Goal: Task Accomplishment & Management: Complete application form

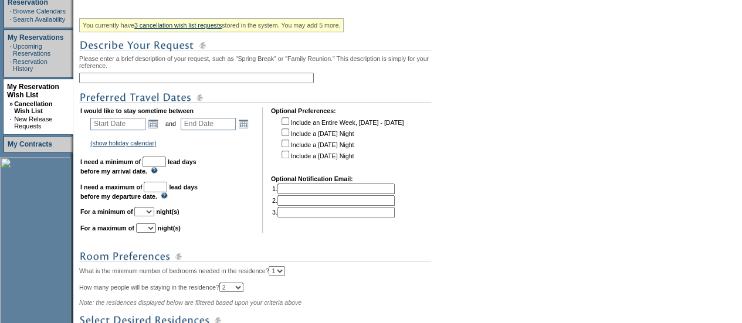
scroll to position [213, 0]
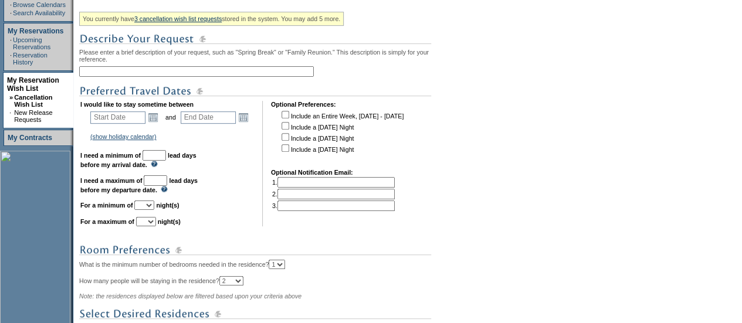
click at [170, 74] on input "text" at bounding box center [196, 71] width 234 height 11
type input "Turks 2027"
click at [157, 121] on link "Open the calendar popup." at bounding box center [153, 117] width 13 height 13
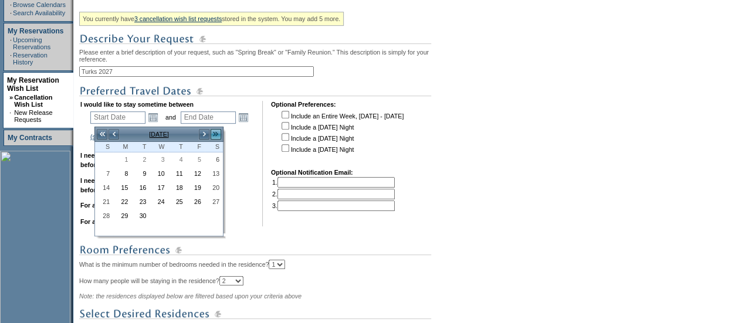
click at [217, 133] on link ">>" at bounding box center [216, 134] width 12 height 12
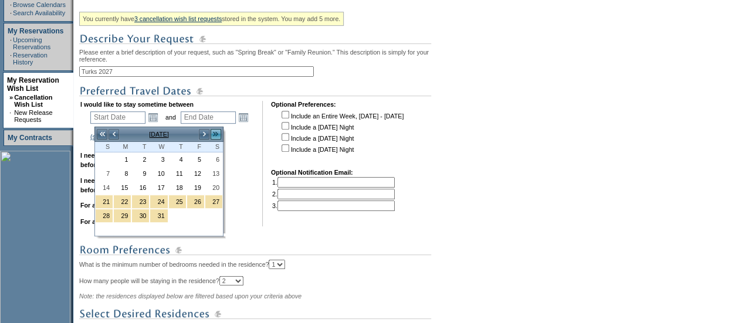
click at [217, 133] on link ">>" at bounding box center [216, 134] width 12 height 12
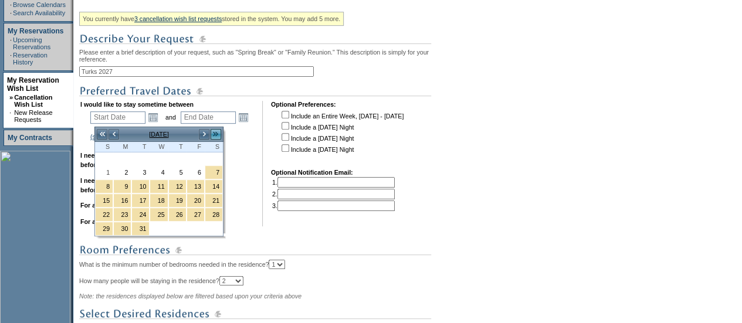
click at [217, 133] on link ">>" at bounding box center [216, 134] width 12 height 12
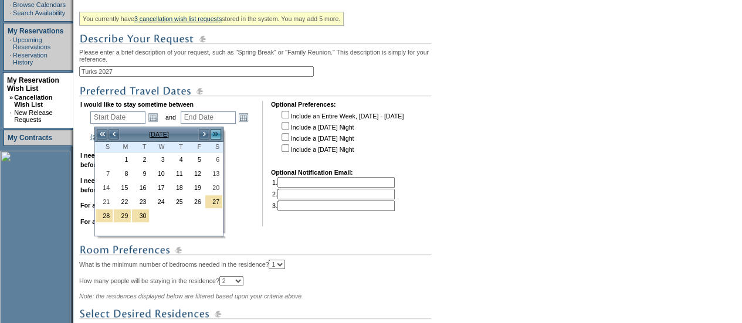
click at [217, 133] on link ">>" at bounding box center [216, 134] width 12 height 12
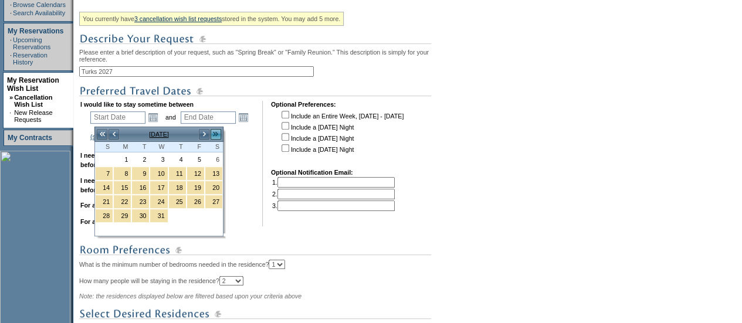
click at [217, 133] on link ">>" at bounding box center [216, 134] width 12 height 12
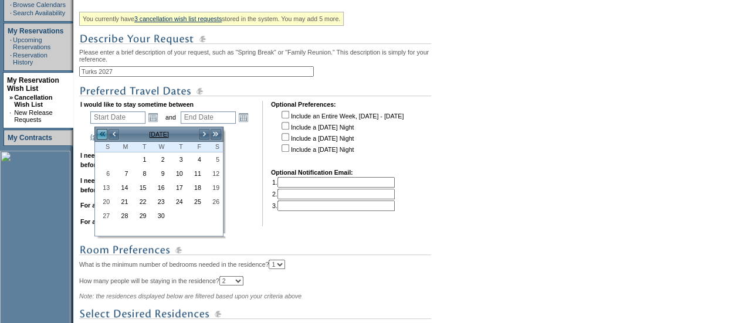
click at [105, 134] on link "<<" at bounding box center [102, 134] width 12 height 12
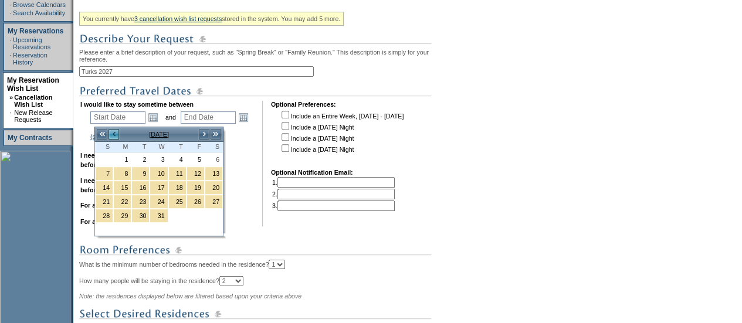
click at [111, 130] on link "<" at bounding box center [114, 134] width 12 height 12
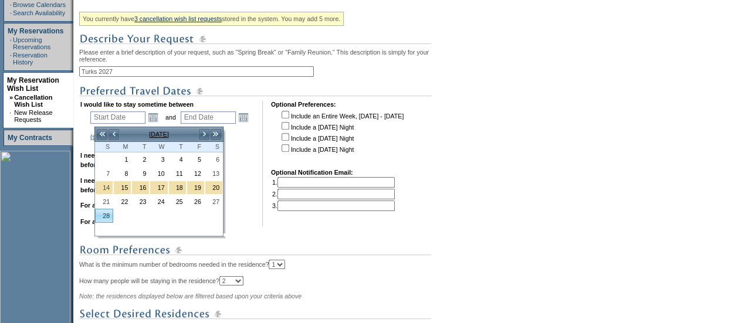
click at [100, 212] on link "28" at bounding box center [104, 215] width 17 height 13
type input "2027-02-28"
type input "2027-03-01"
type input "2/28/2027"
type input "3/1/2027"
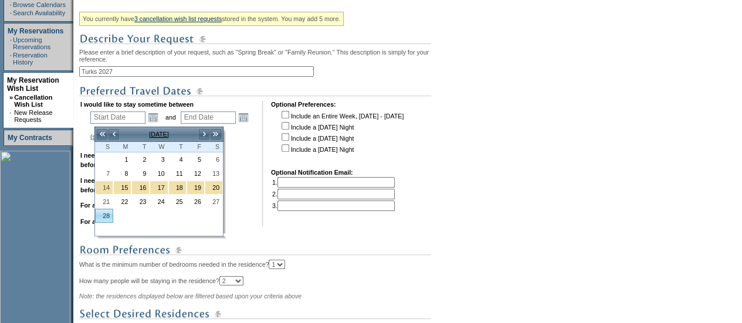
type input "545"
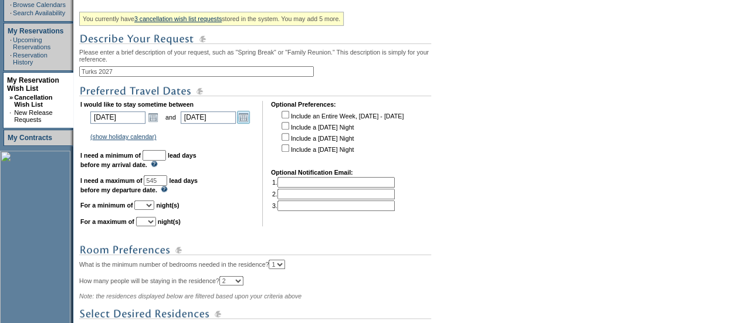
click at [250, 120] on link "Open the calendar popup." at bounding box center [243, 117] width 13 height 13
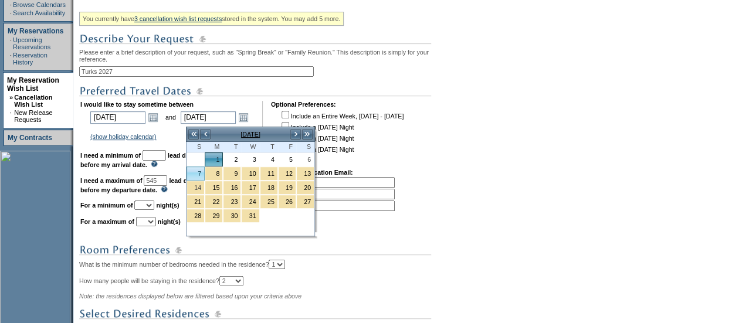
click at [193, 176] on link "7" at bounding box center [195, 173] width 17 height 13
type input "2027-03-07"
type input "3/7/2027"
type input "551"
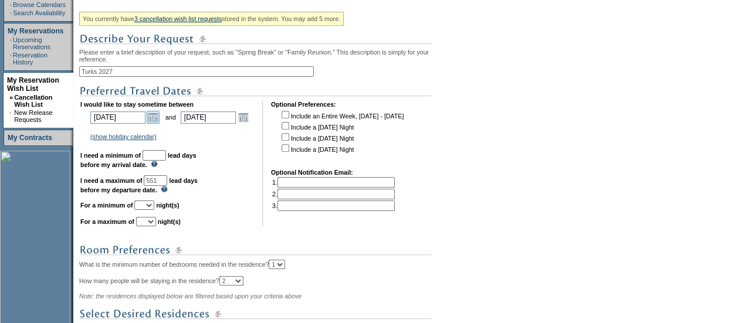
click at [155, 117] on link "Open the calendar popup." at bounding box center [153, 117] width 13 height 13
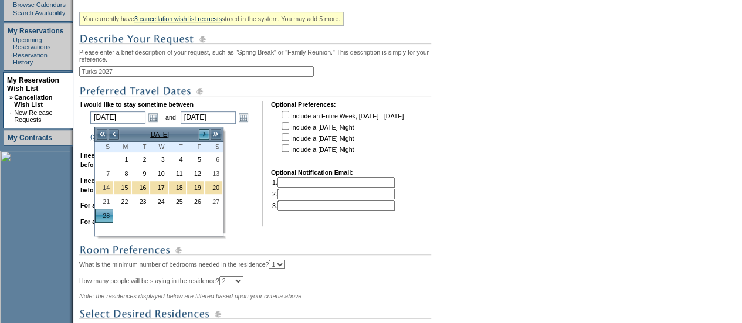
click at [208, 132] on link ">" at bounding box center [204, 134] width 12 height 12
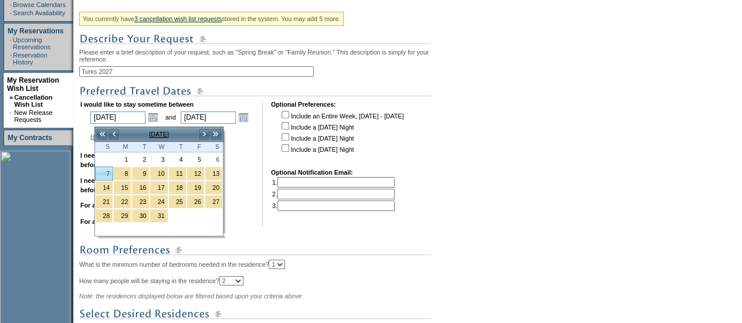
click at [105, 175] on link "7" at bounding box center [104, 173] width 17 height 13
type input "2027-03-07"
type input "2027-03-08"
type input "3/7/2027"
type input "3/8/2027"
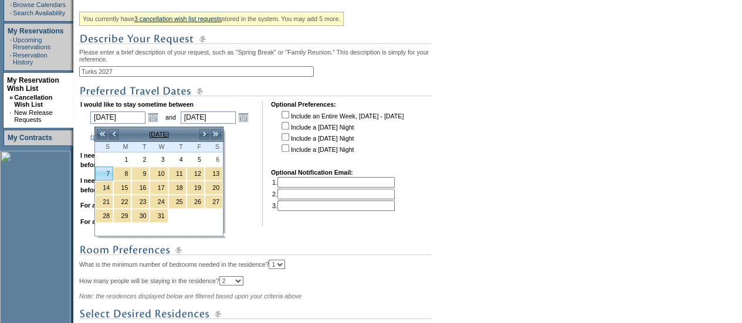
type input "552"
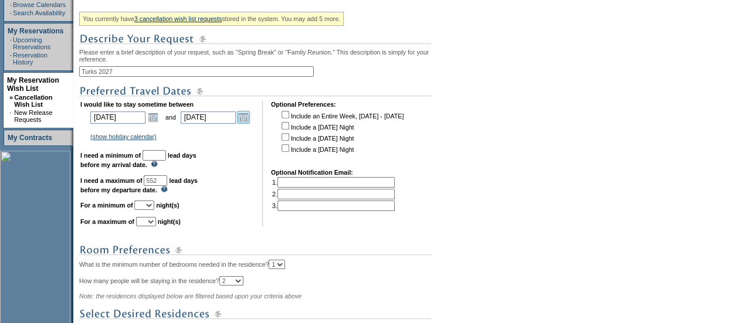
click at [246, 121] on link "Open the calendar popup." at bounding box center [243, 117] width 13 height 13
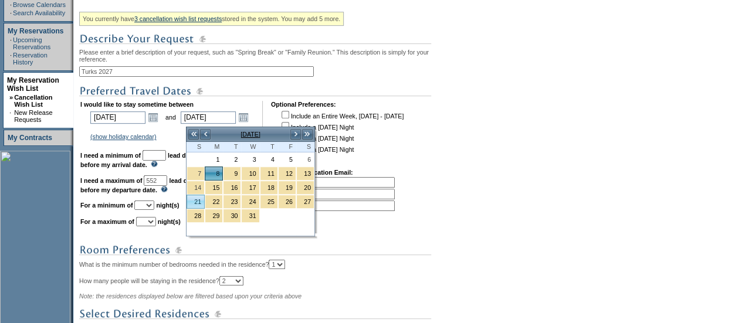
click at [198, 201] on link "21" at bounding box center [195, 201] width 17 height 13
type input "2027-03-21"
type input "3/21/2027"
type input "565"
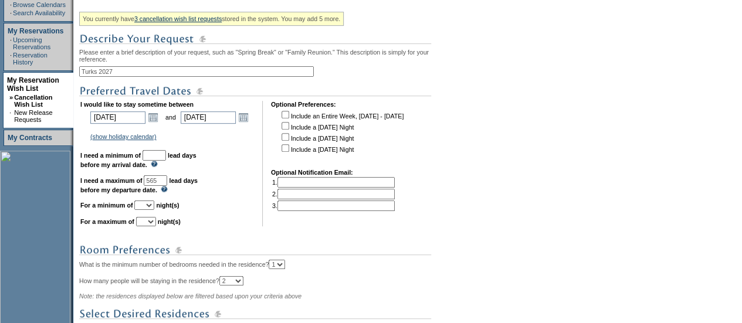
click at [166, 154] on input "text" at bounding box center [153, 155] width 23 height 11
type input "30"
click at [154, 210] on select "1 2 3 4 5 6 7 8 9 10 11 12 13 14" at bounding box center [144, 204] width 20 height 9
select select "7"
click at [148, 206] on select "1 2 3 4 5 6 7 8 9 10 11 12 13 14" at bounding box center [144, 204] width 20 height 9
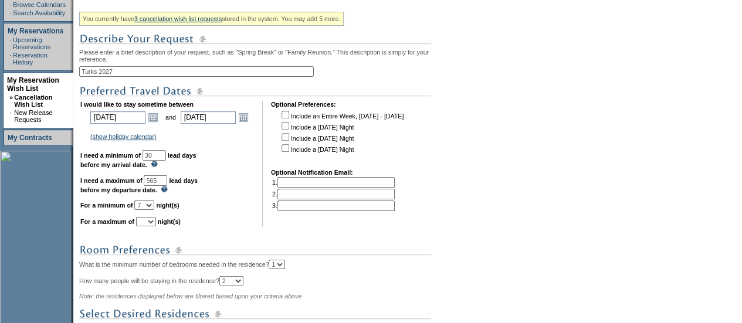
click at [154, 210] on select "1 2 3 4 5 6 7 8 9 10 11 12 13 14" at bounding box center [144, 204] width 20 height 9
click at [148, 206] on select "1 2 3 4 5 6 7 8 9 10 11 12 13 14" at bounding box center [144, 204] width 20 height 9
click at [156, 226] on select "1 2 3 4 5 6 7 8 9 10 11 12 13 14" at bounding box center [146, 221] width 20 height 9
click at [150, 223] on select "1 2 3 4 5 6 7 8 9 10 11 12 13 14" at bounding box center [146, 221] width 20 height 9
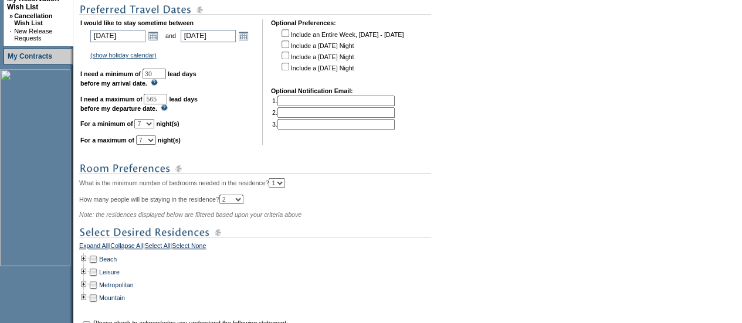
scroll to position [330, 0]
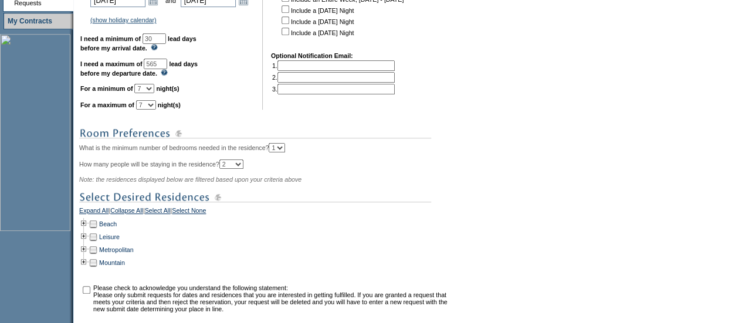
click at [305, 147] on div "You currently have 3 cancellation wish list requests stored in the system. You …" at bounding box center [265, 118] width 372 height 454
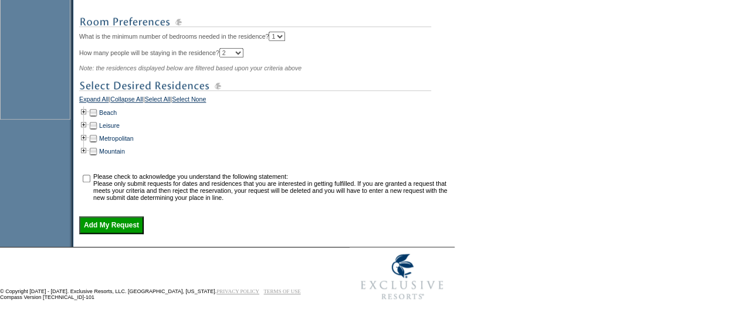
scroll to position [445, 0]
click at [114, 116] on link "Beach" at bounding box center [108, 112] width 18 height 7
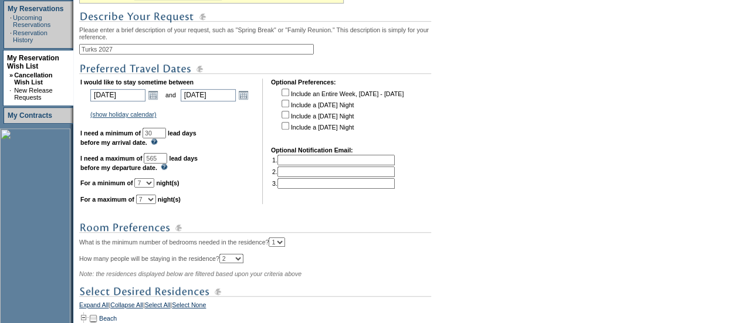
scroll to position [238, 0]
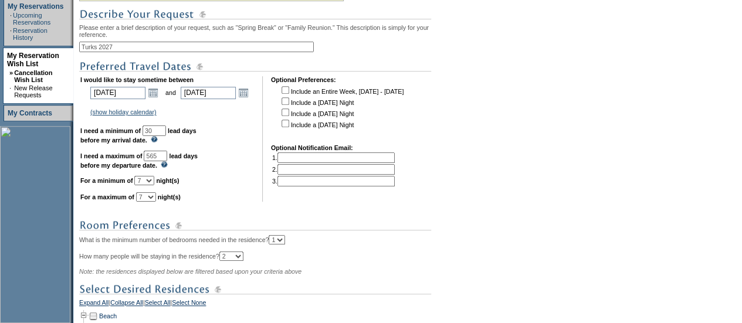
click at [156, 202] on select "1 2 3 4 5 6 7 8 9 10 11 12 13 14" at bounding box center [146, 196] width 20 height 9
select select "14"
click at [150, 198] on select "1 2 3 4 5 6 7 8 9 10 11 12 13 14" at bounding box center [146, 196] width 20 height 9
click at [238, 189] on td "I would like to stay sometime between 2027-03-07 3/7/2027 Open the calendar pop…" at bounding box center [167, 138] width 174 height 125
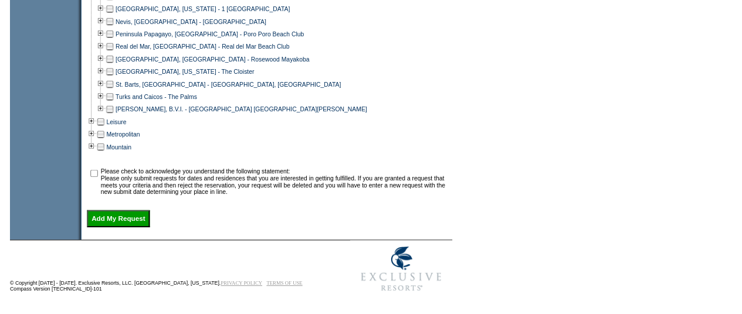
scroll to position [735, 0]
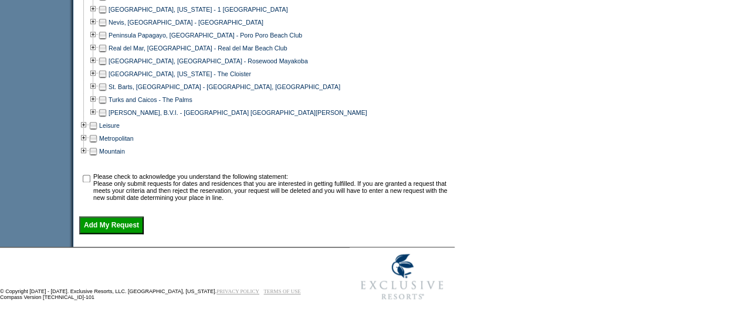
click at [107, 94] on td at bounding box center [102, 99] width 9 height 13
click at [90, 175] on input "checkbox" at bounding box center [87, 179] width 8 height 8
checkbox input "true"
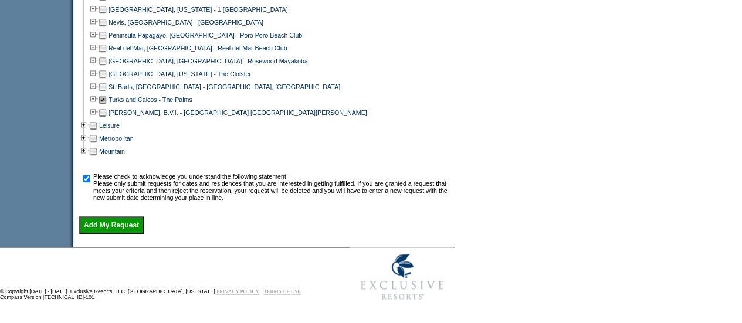
click at [114, 230] on input "Add My Request" at bounding box center [111, 225] width 64 height 18
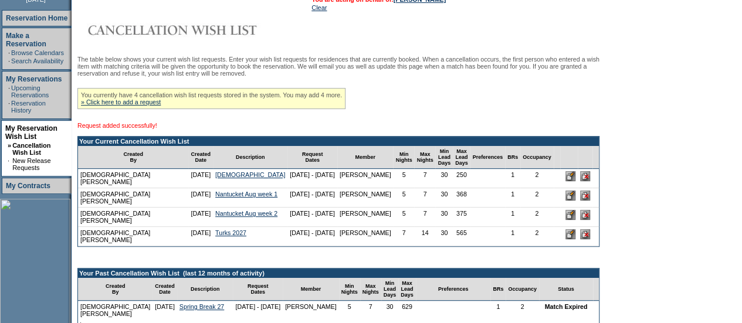
scroll to position [175, 0]
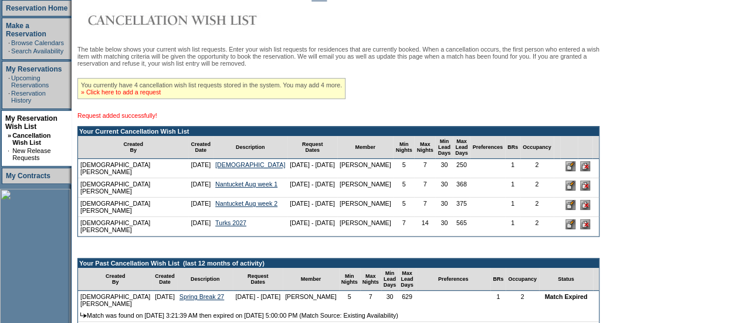
click at [145, 93] on link "» Click here to add a request" at bounding box center [121, 92] width 80 height 7
